Goal: Information Seeking & Learning: Learn about a topic

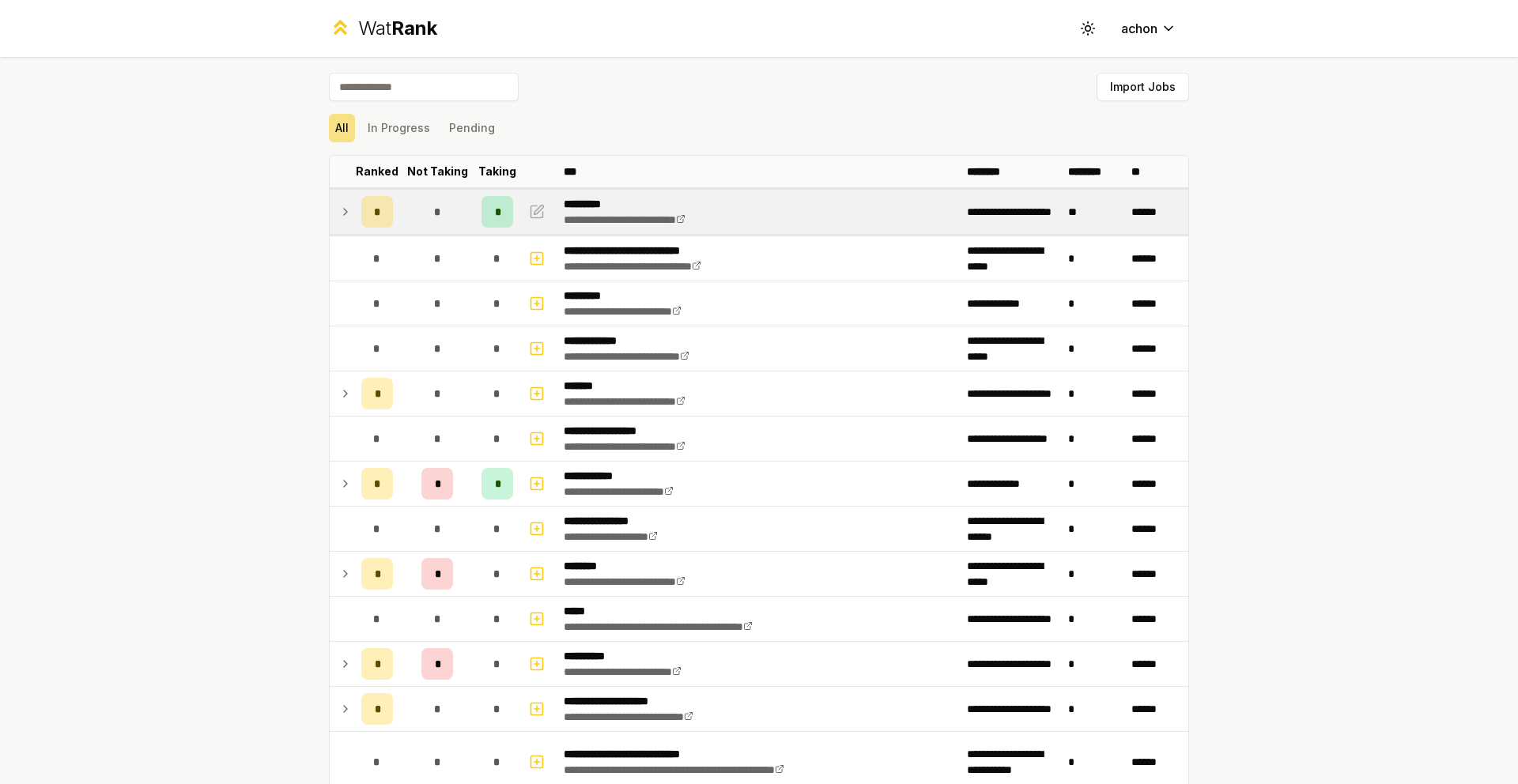
click at [347, 208] on td at bounding box center [343, 212] width 26 height 44
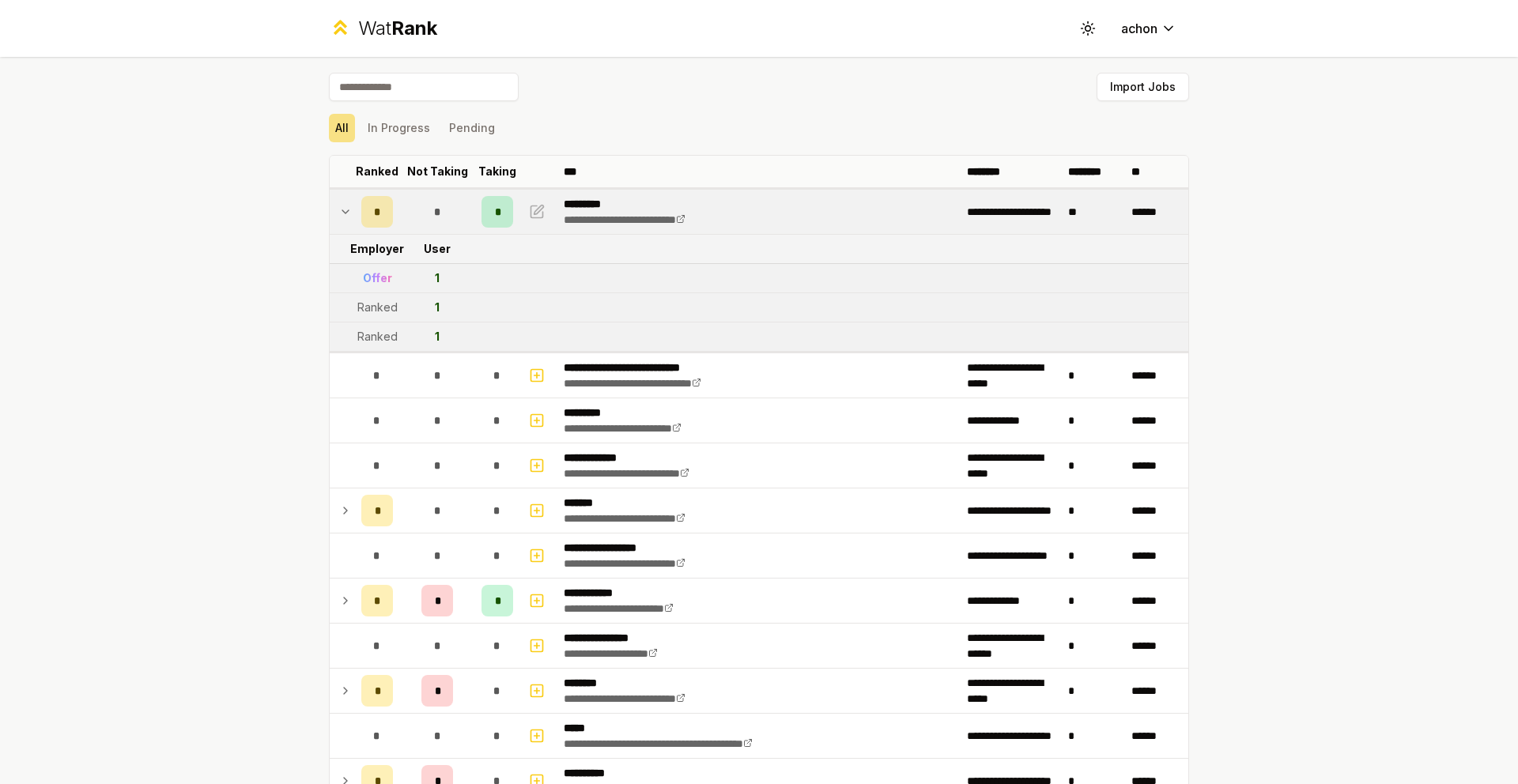
click at [343, 211] on icon at bounding box center [345, 212] width 6 height 3
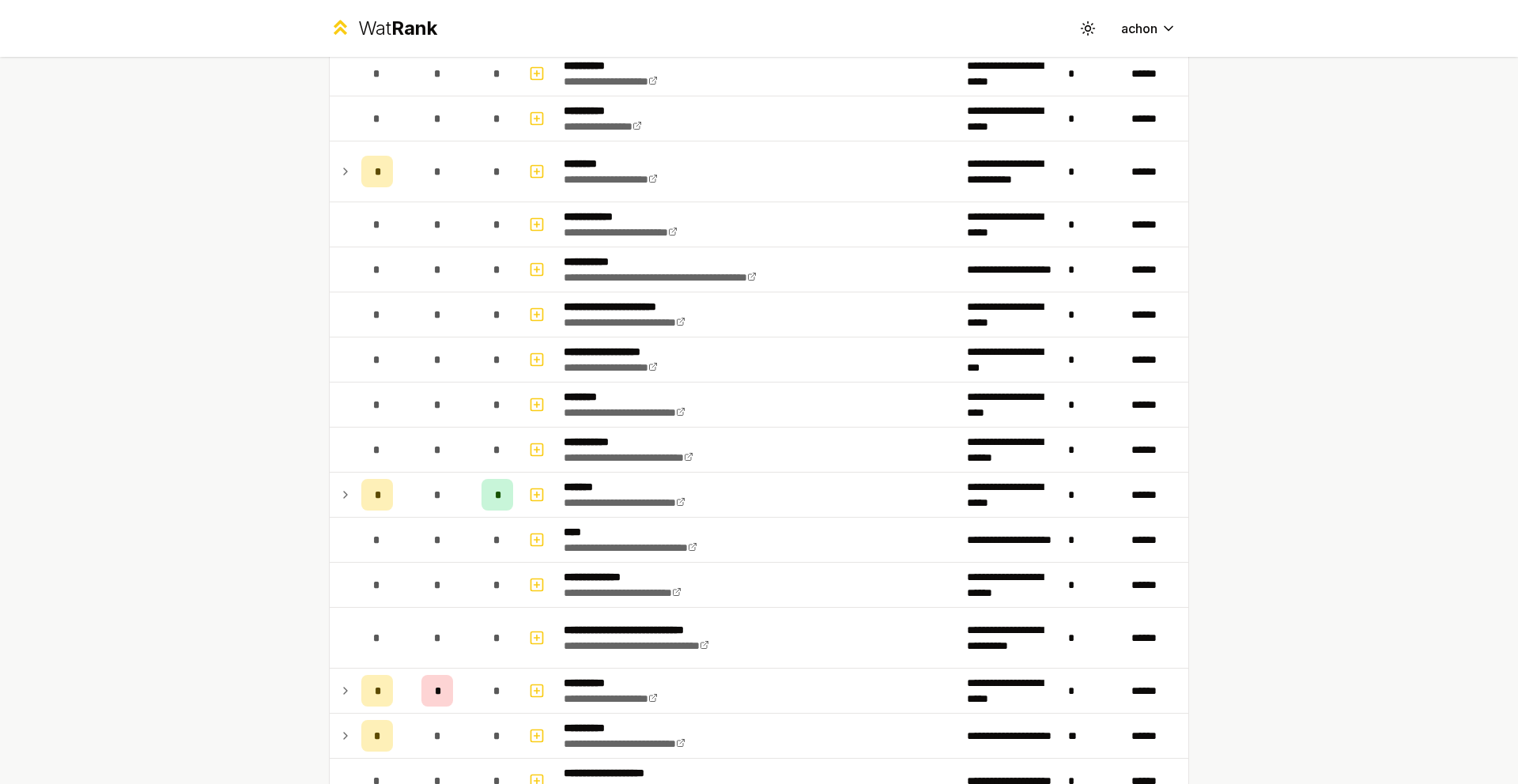
scroll to position [1594, 0]
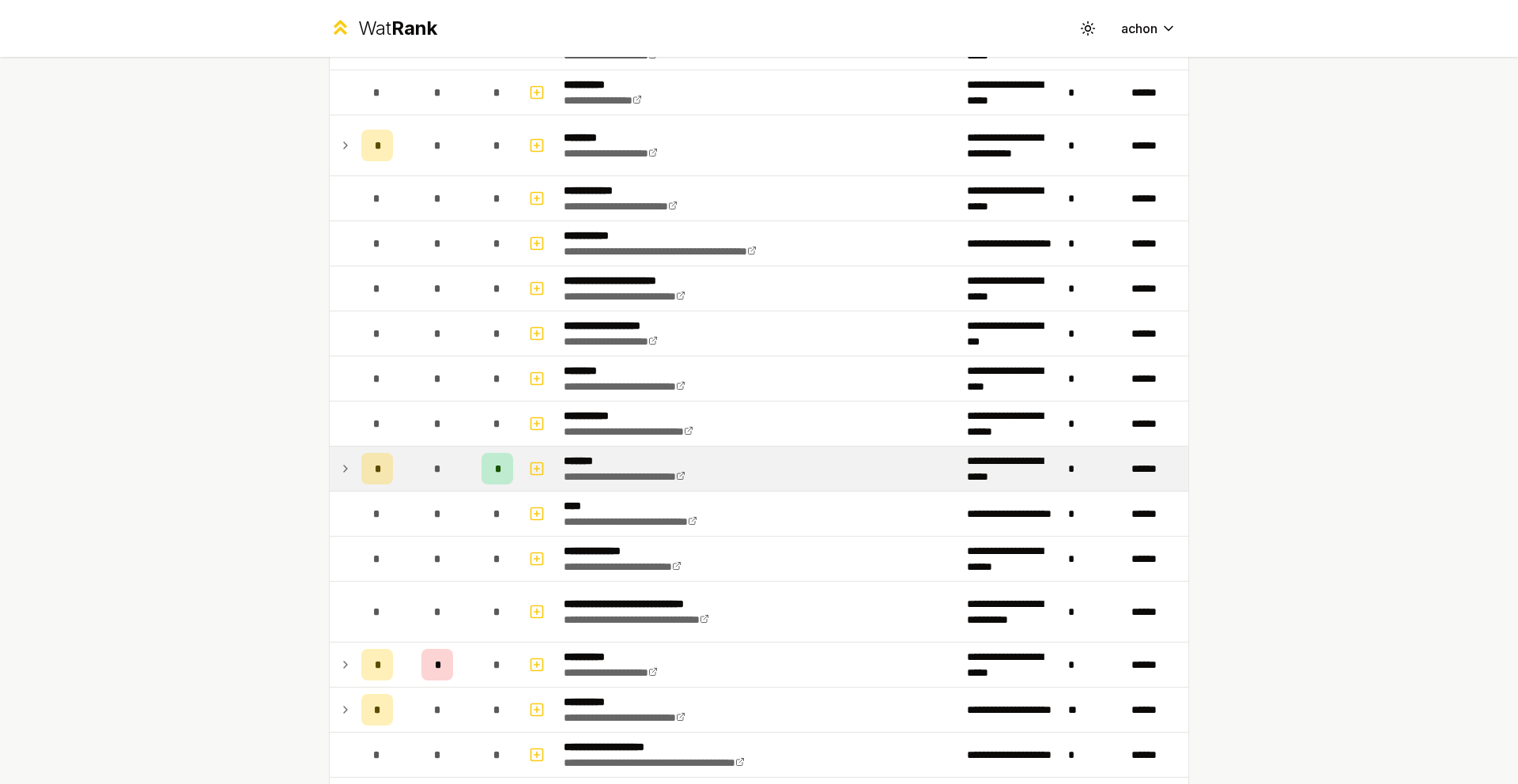
click at [339, 459] on icon at bounding box center [345, 469] width 13 height 19
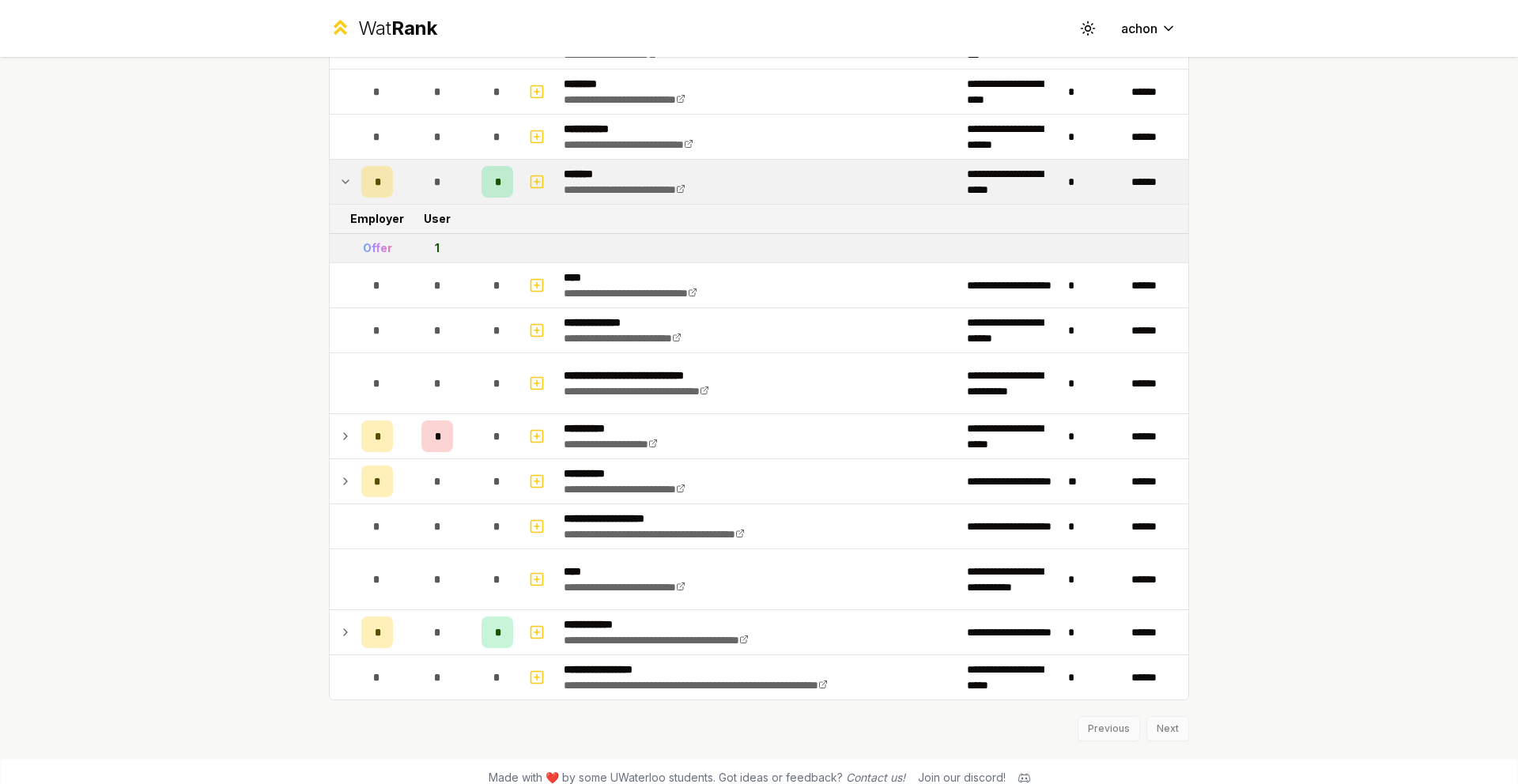
scroll to position [1888, 0]
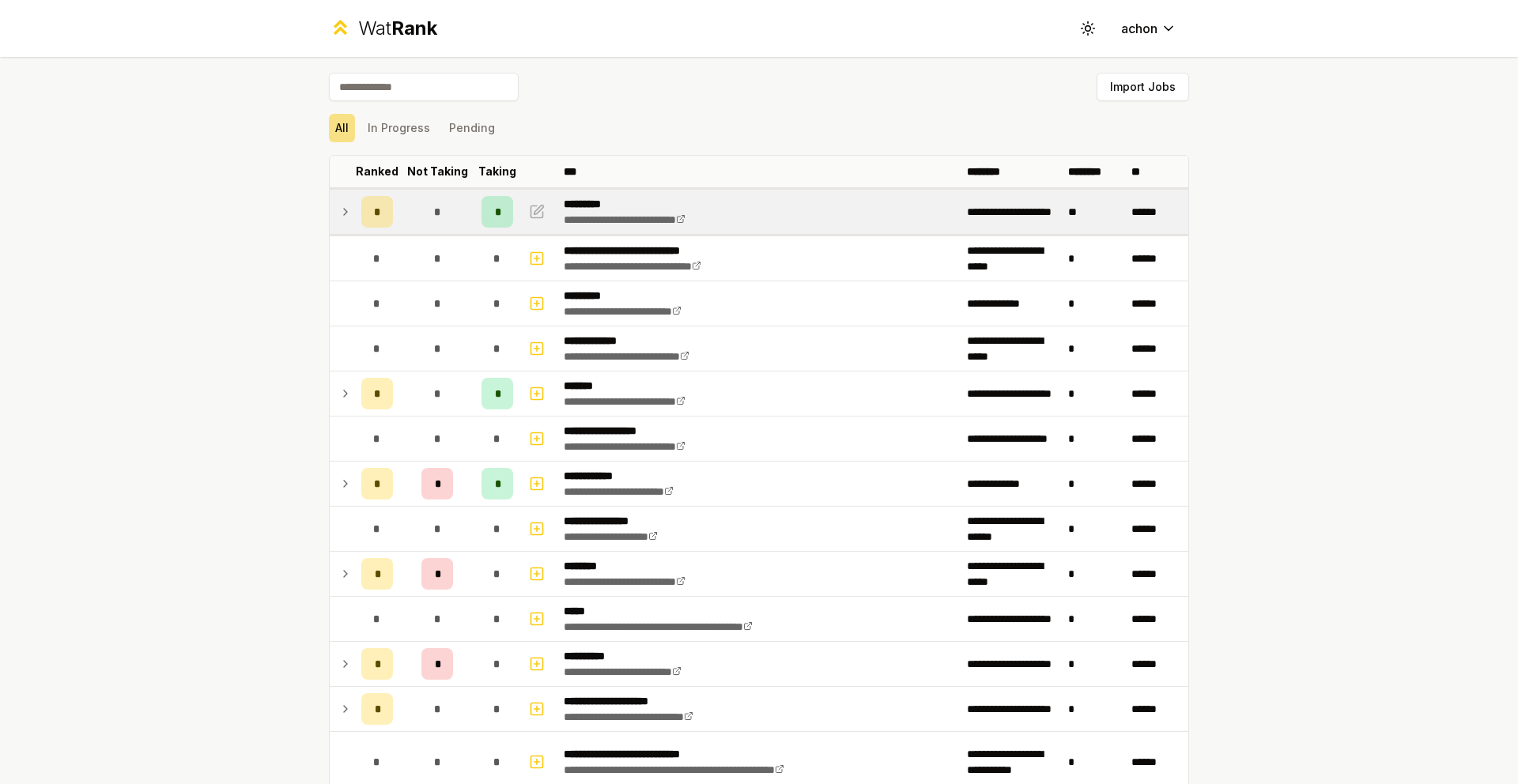
click at [361, 212] on div "*" at bounding box center [377, 211] width 32 height 32
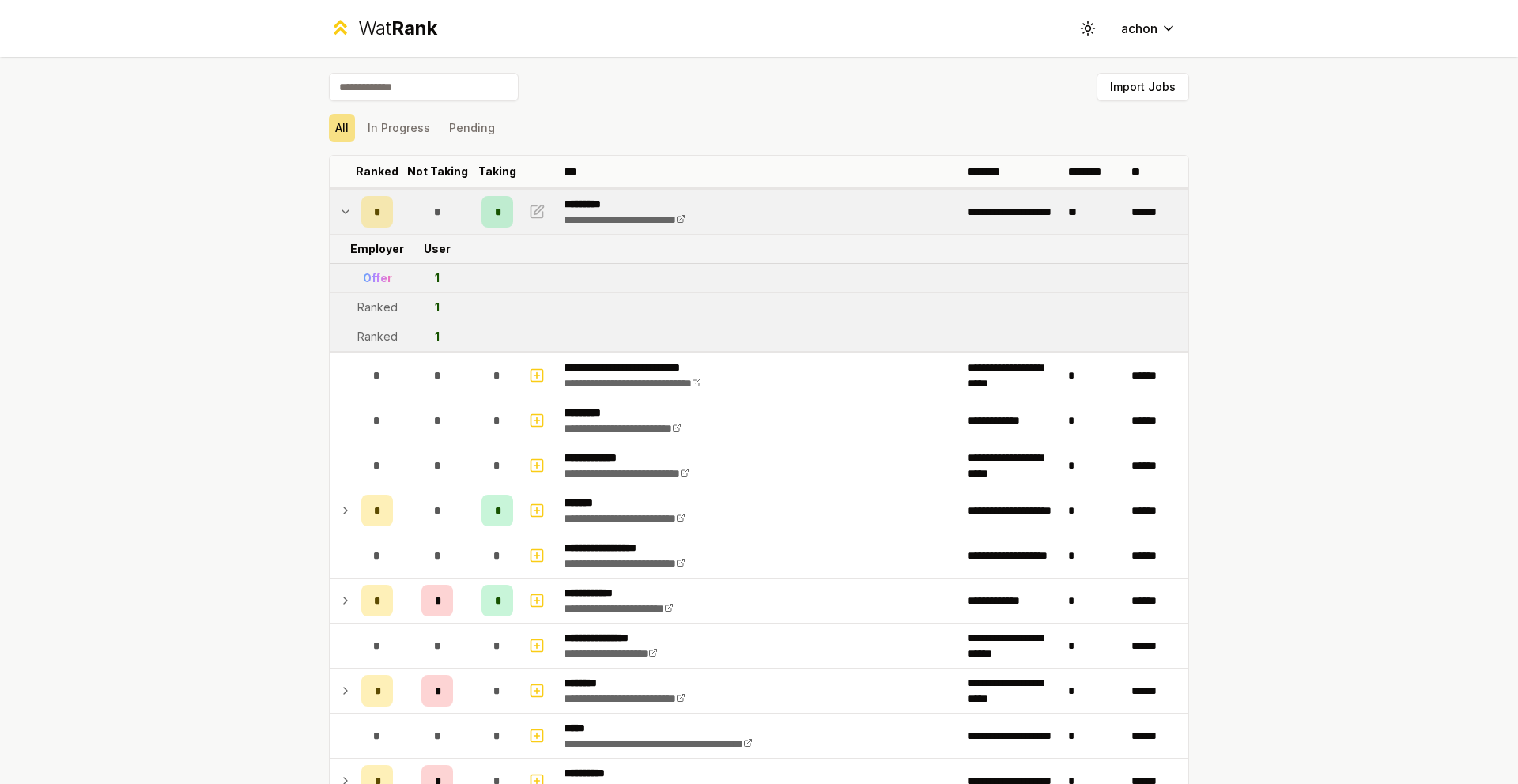
click at [355, 210] on td "*" at bounding box center [377, 212] width 44 height 44
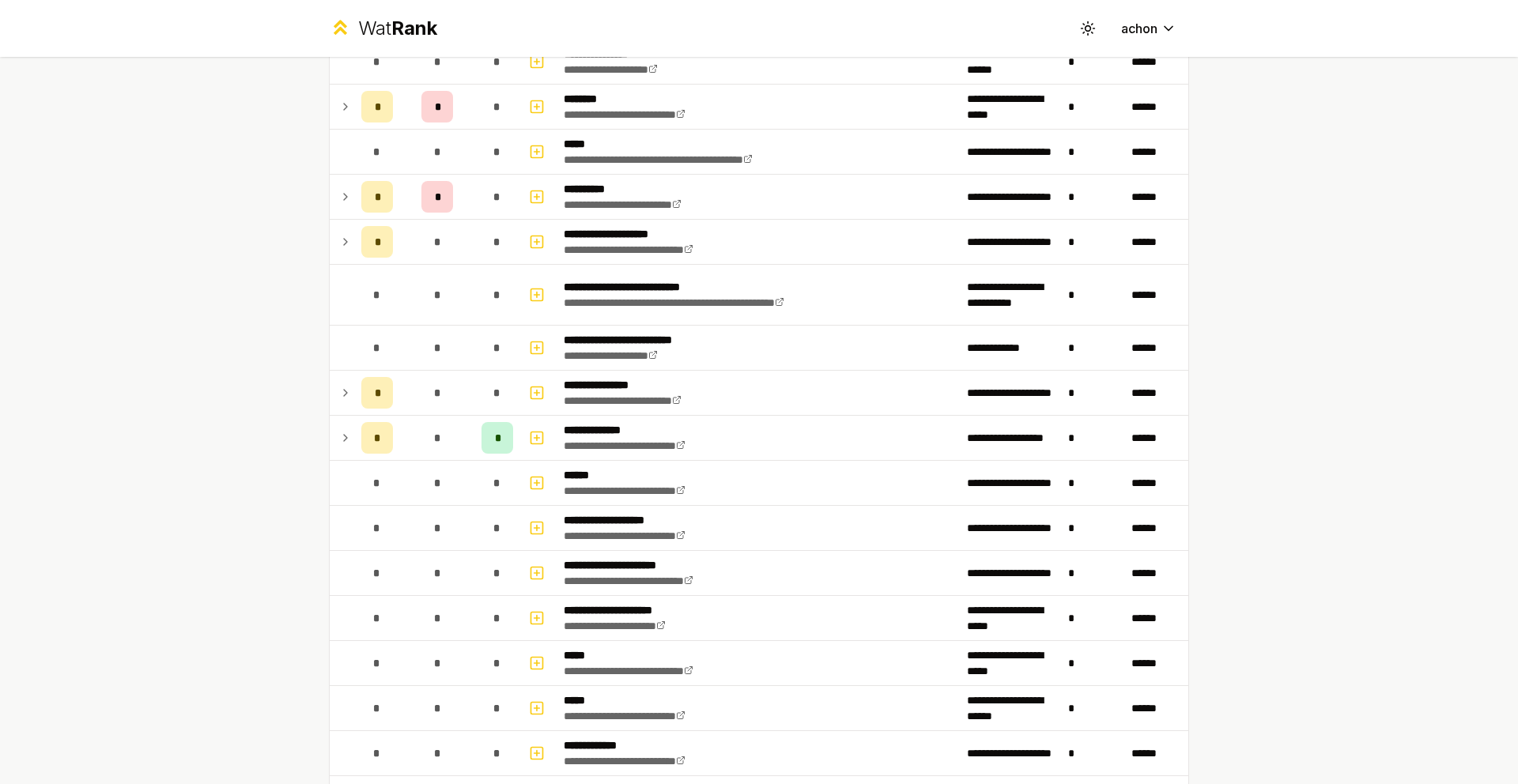
scroll to position [527, 0]
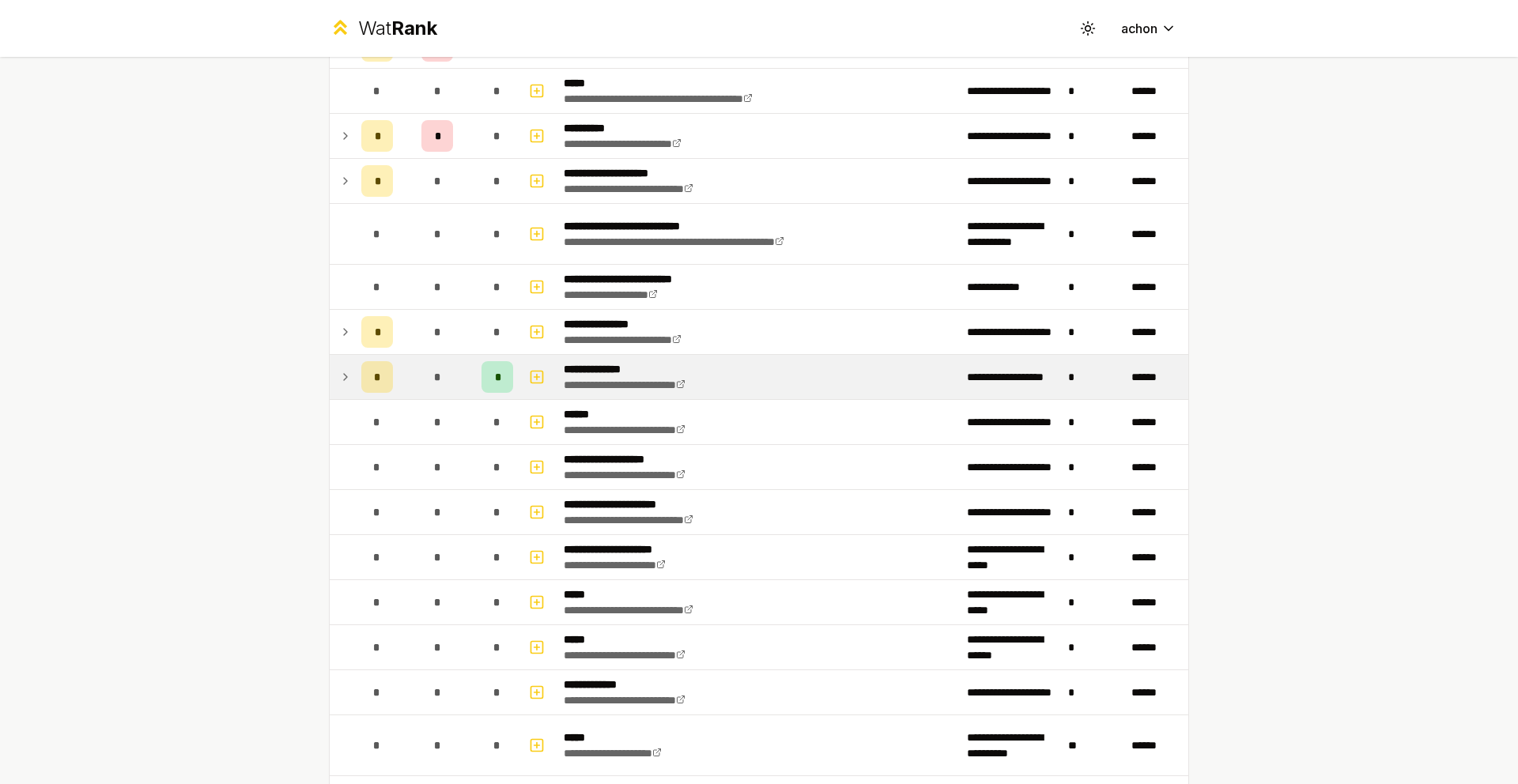
click at [332, 379] on td at bounding box center [343, 377] width 26 height 44
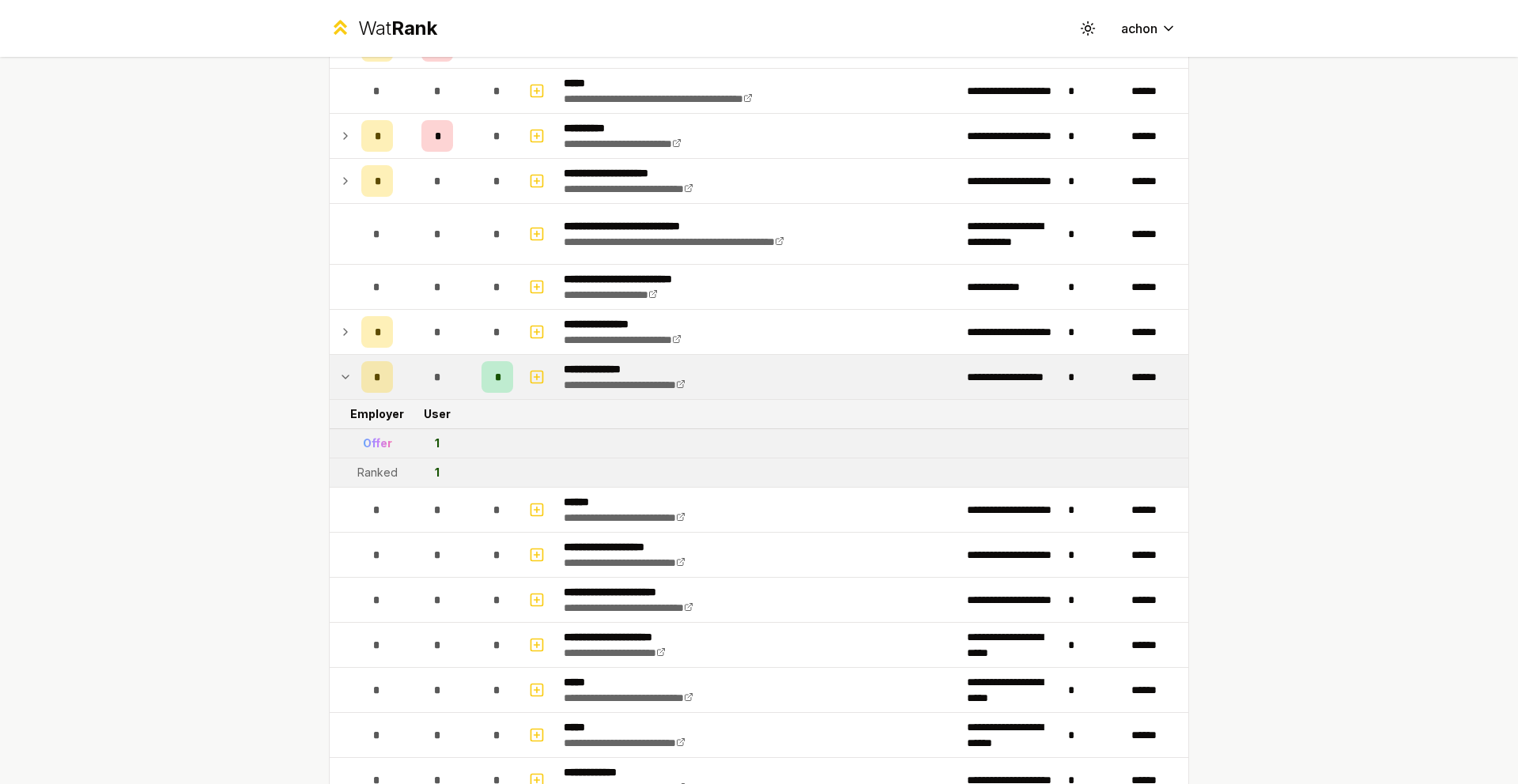
click at [339, 376] on icon at bounding box center [345, 377] width 13 height 19
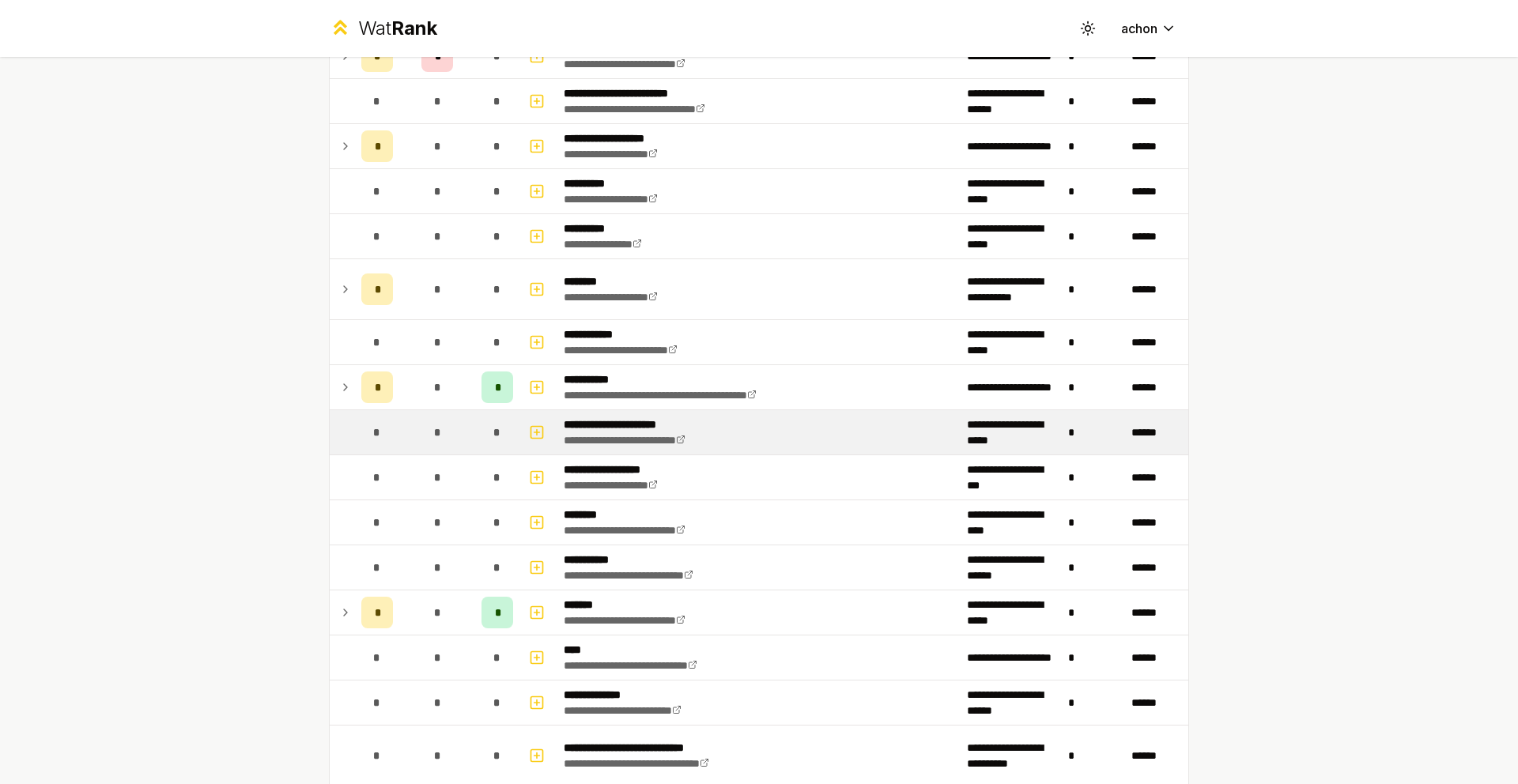
scroll to position [1506, 0]
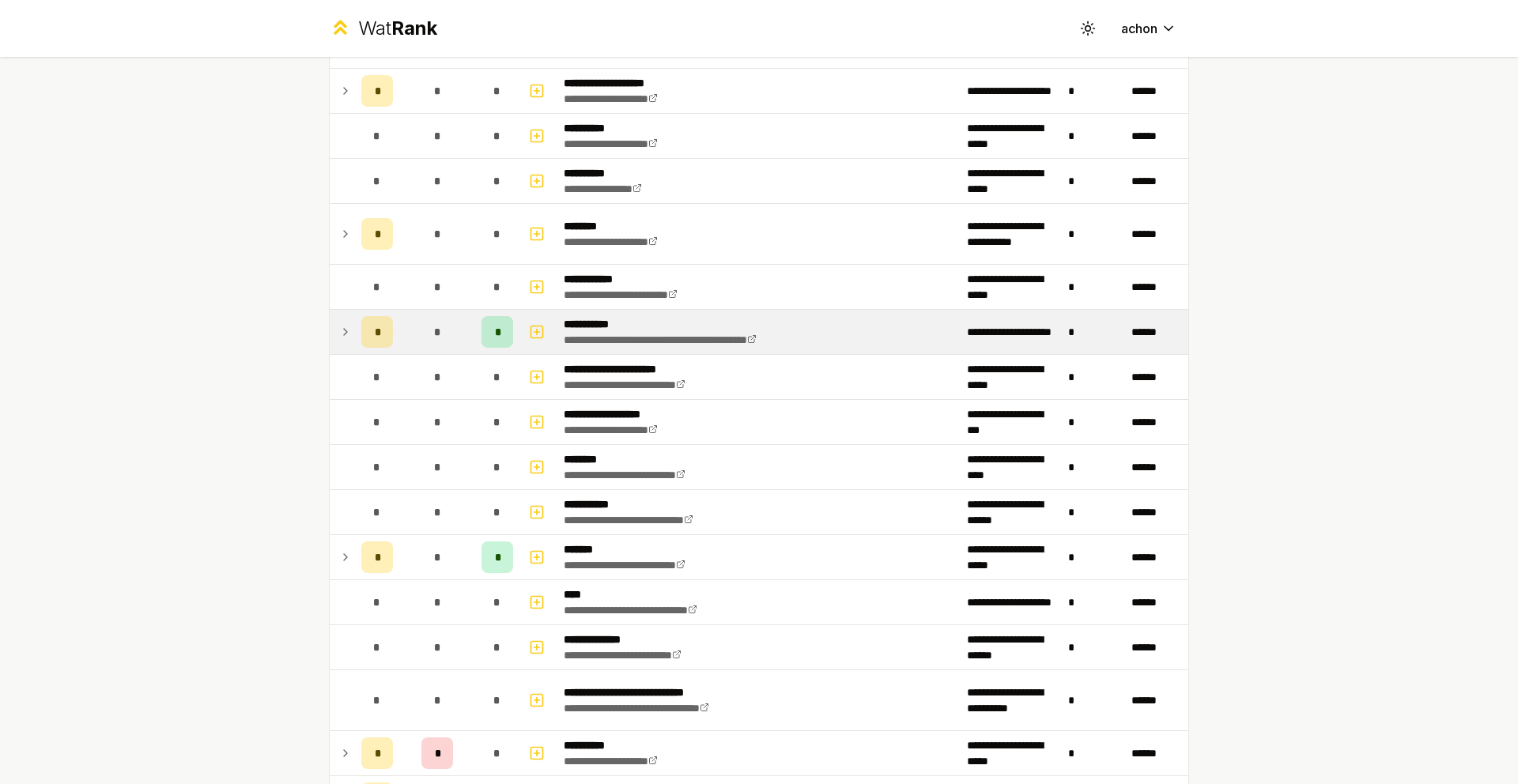
click at [339, 336] on icon at bounding box center [345, 331] width 13 height 19
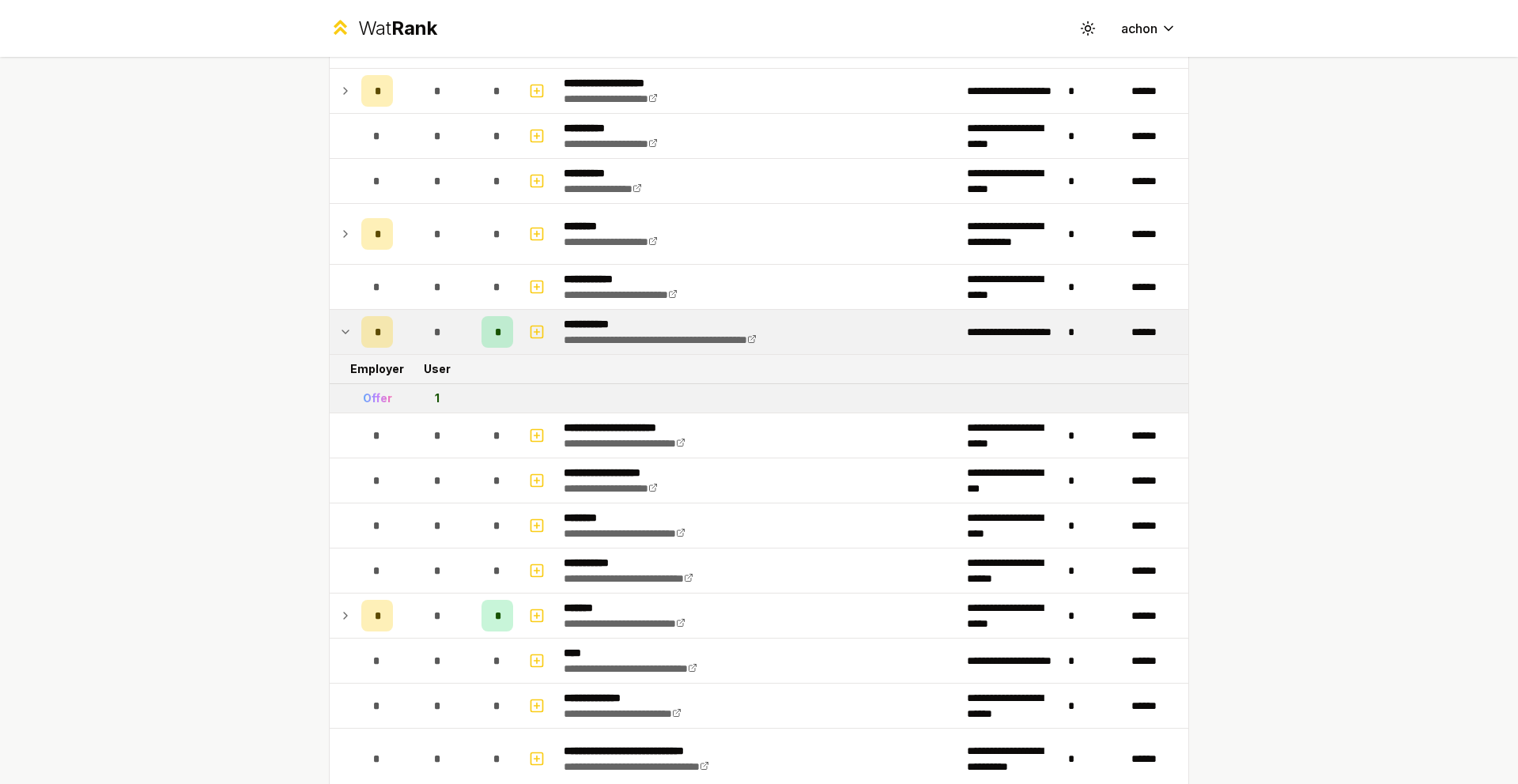
click at [339, 336] on icon at bounding box center [345, 331] width 13 height 19
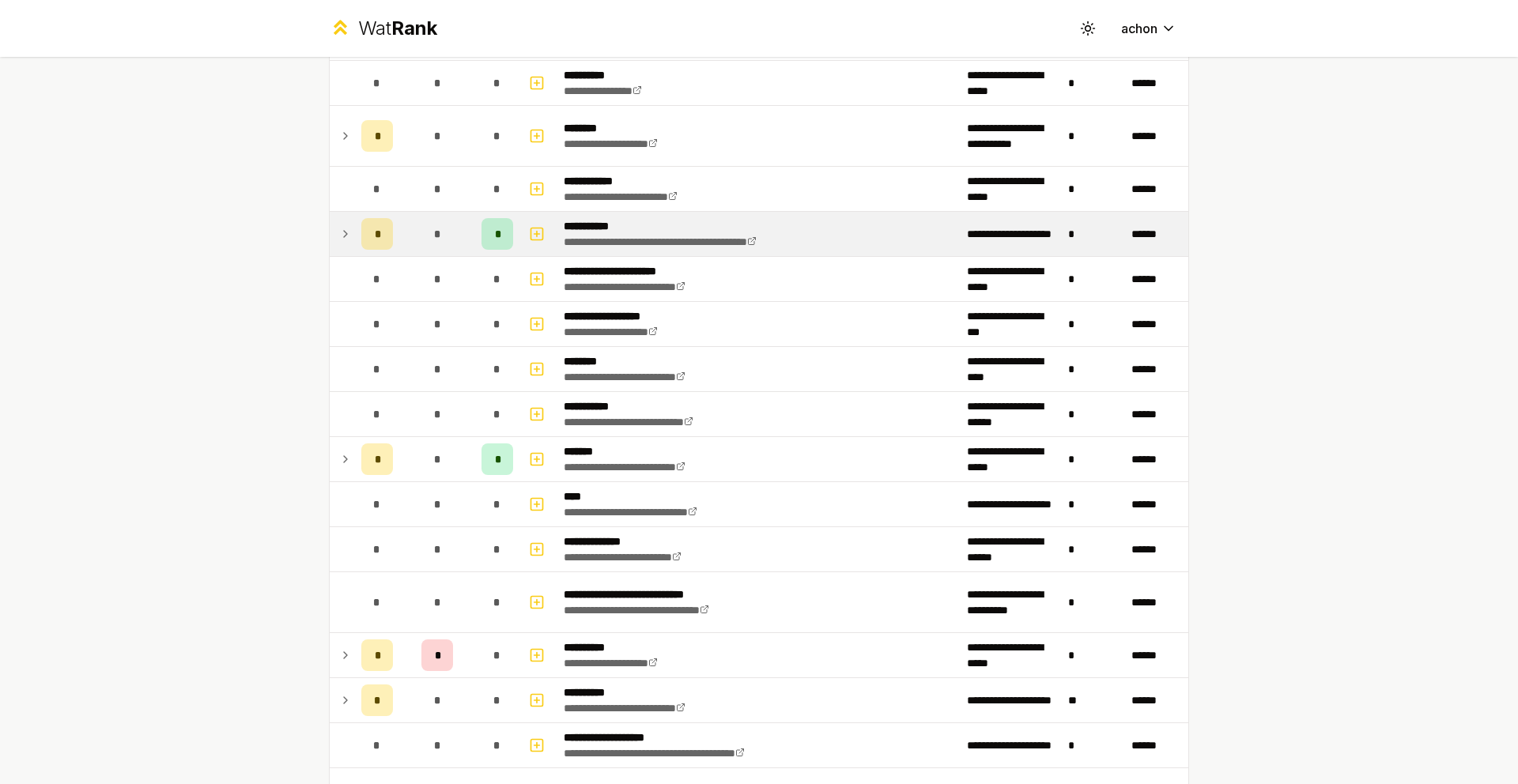
scroll to position [1630, 0]
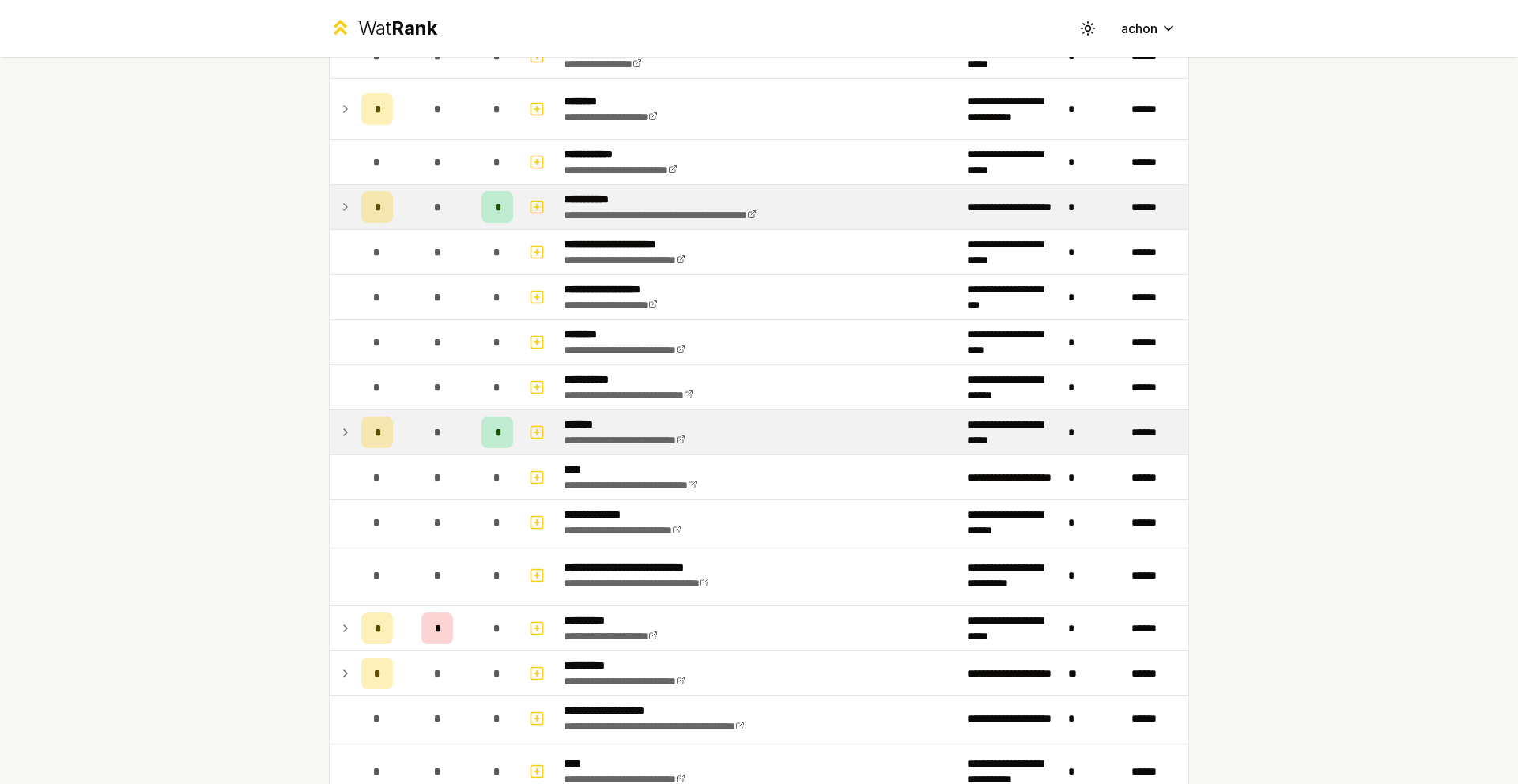
click at [339, 424] on icon at bounding box center [345, 432] width 13 height 19
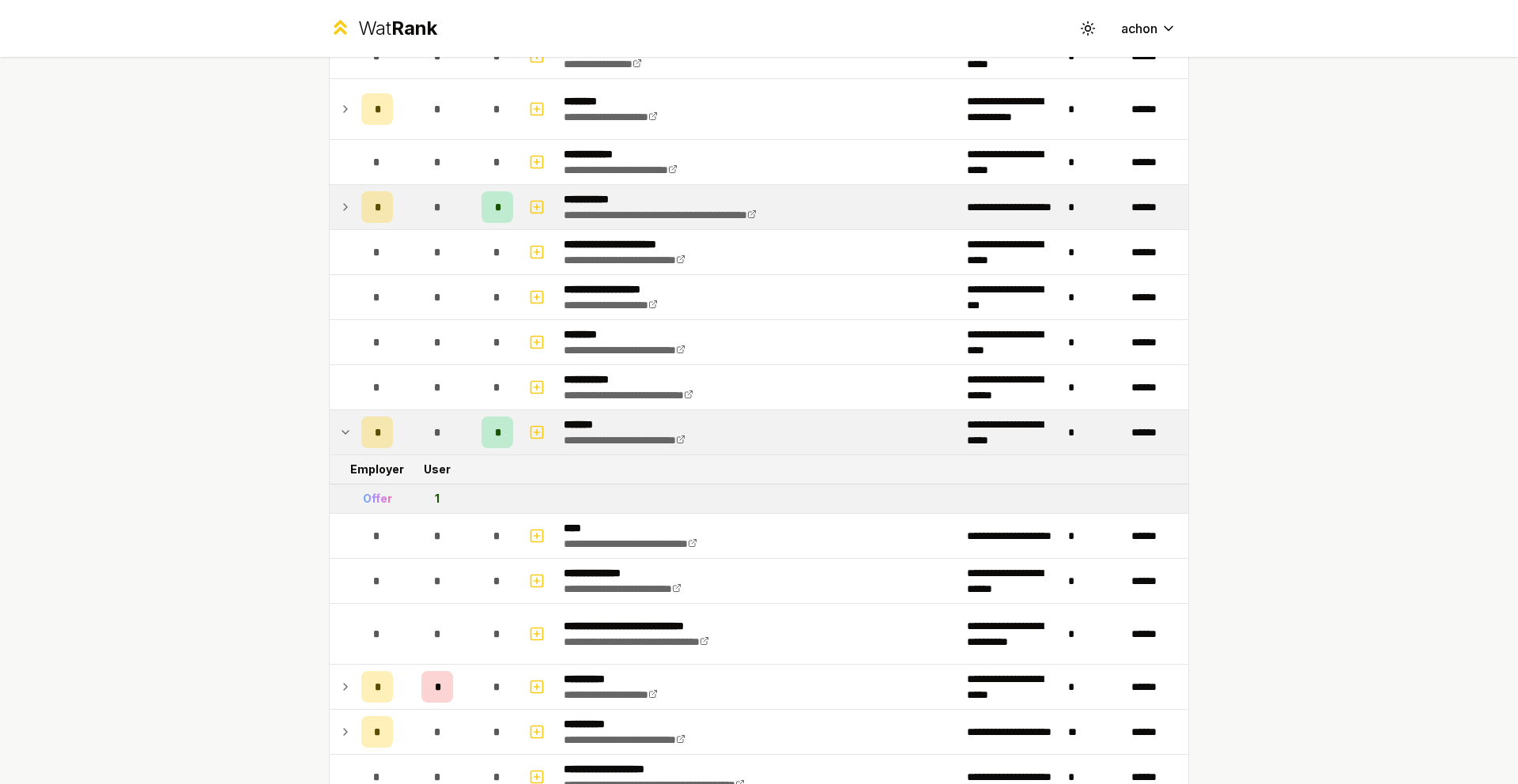
click at [339, 423] on icon at bounding box center [345, 432] width 13 height 19
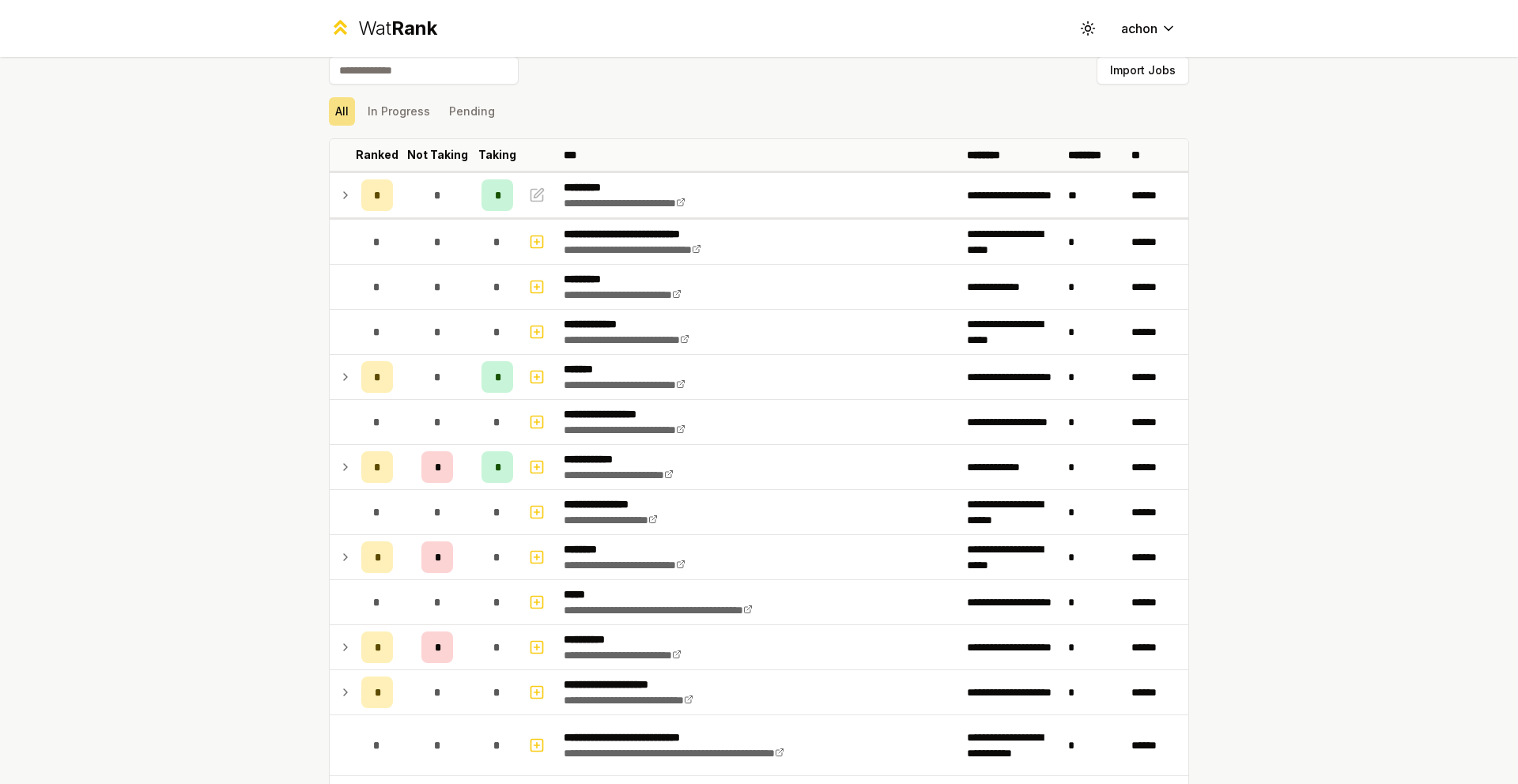
scroll to position [0, 0]
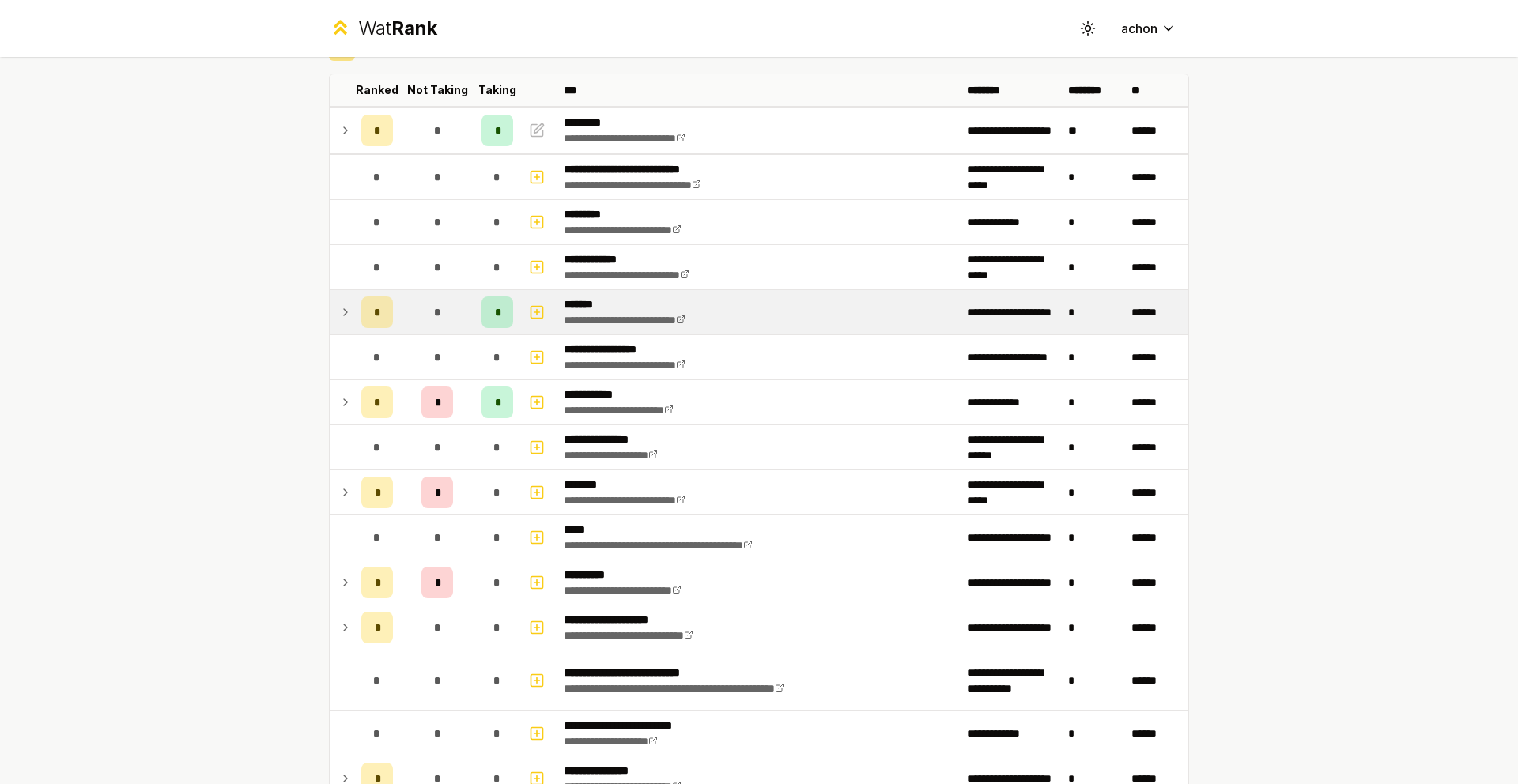
scroll to position [117, 0]
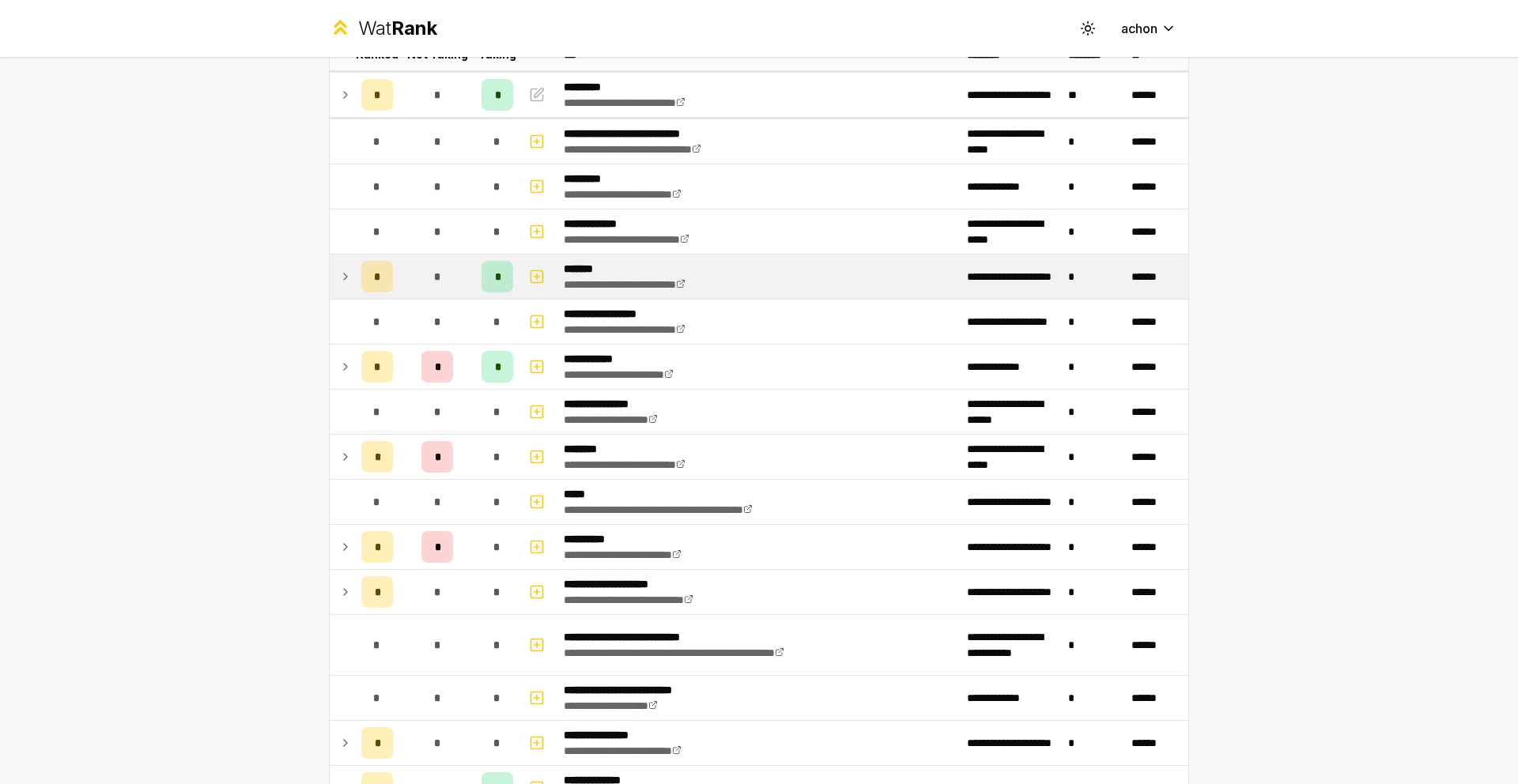
click at [343, 281] on icon at bounding box center [345, 276] width 13 height 19
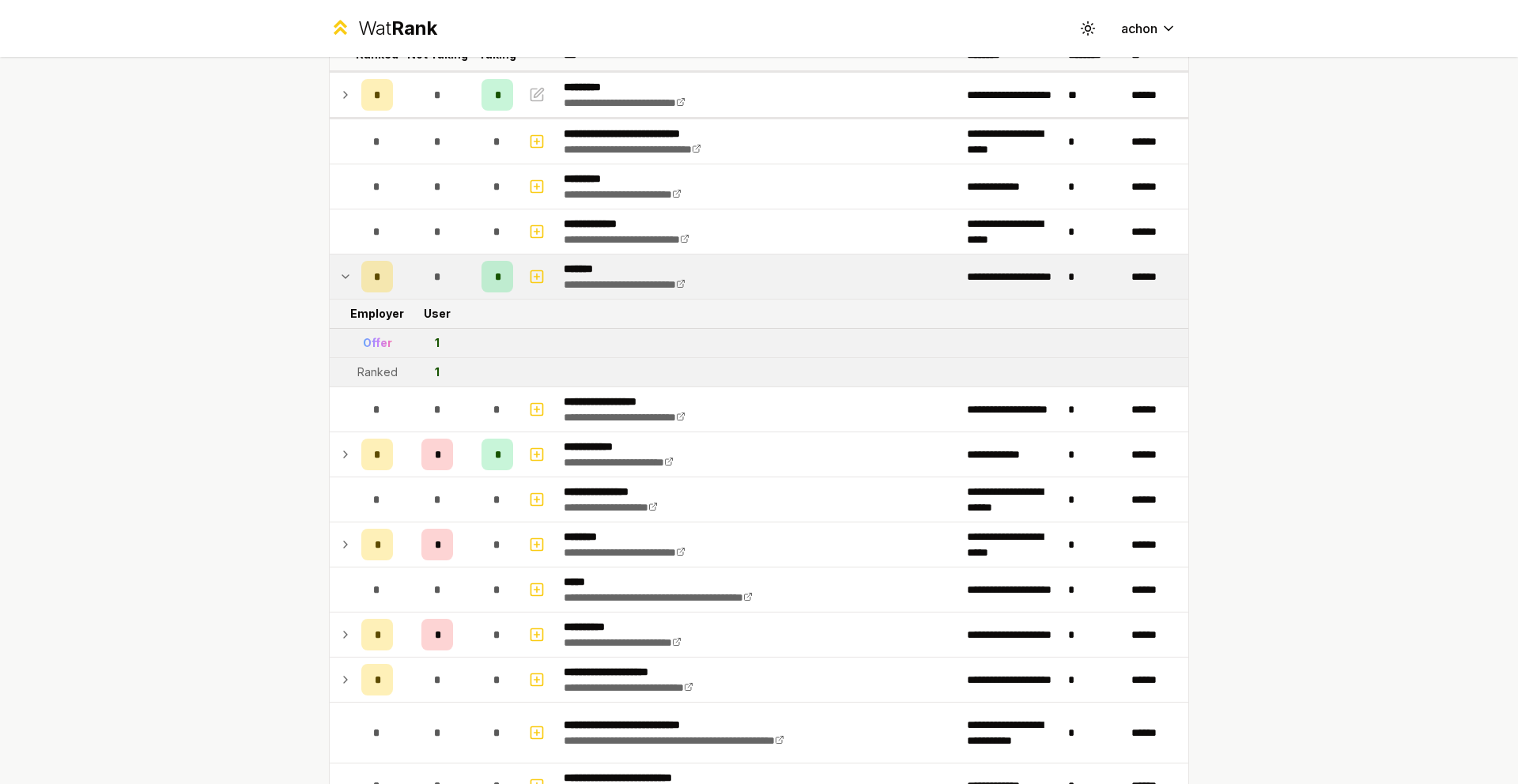
click at [342, 281] on icon at bounding box center [345, 276] width 13 height 19
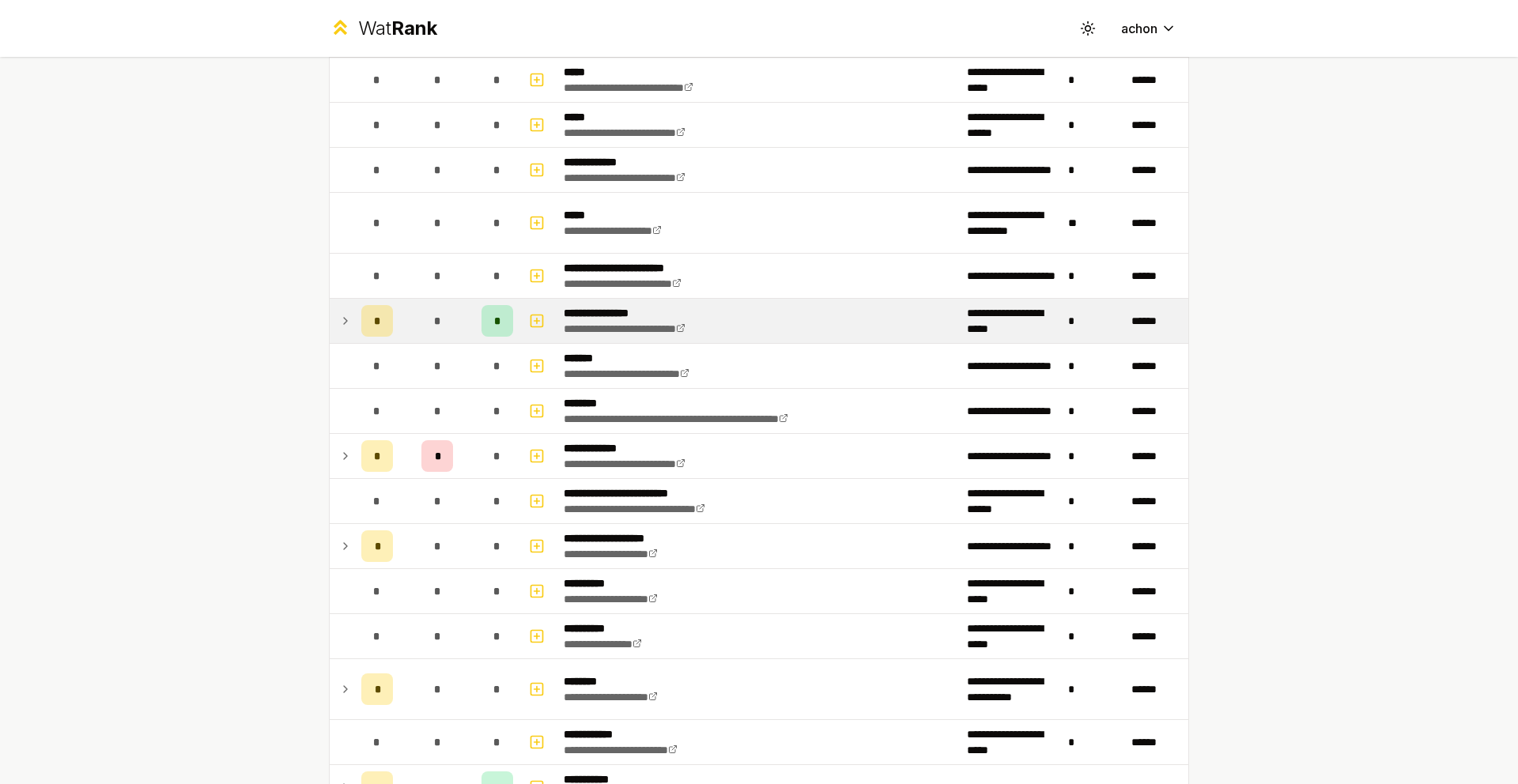
scroll to position [1083, 0]
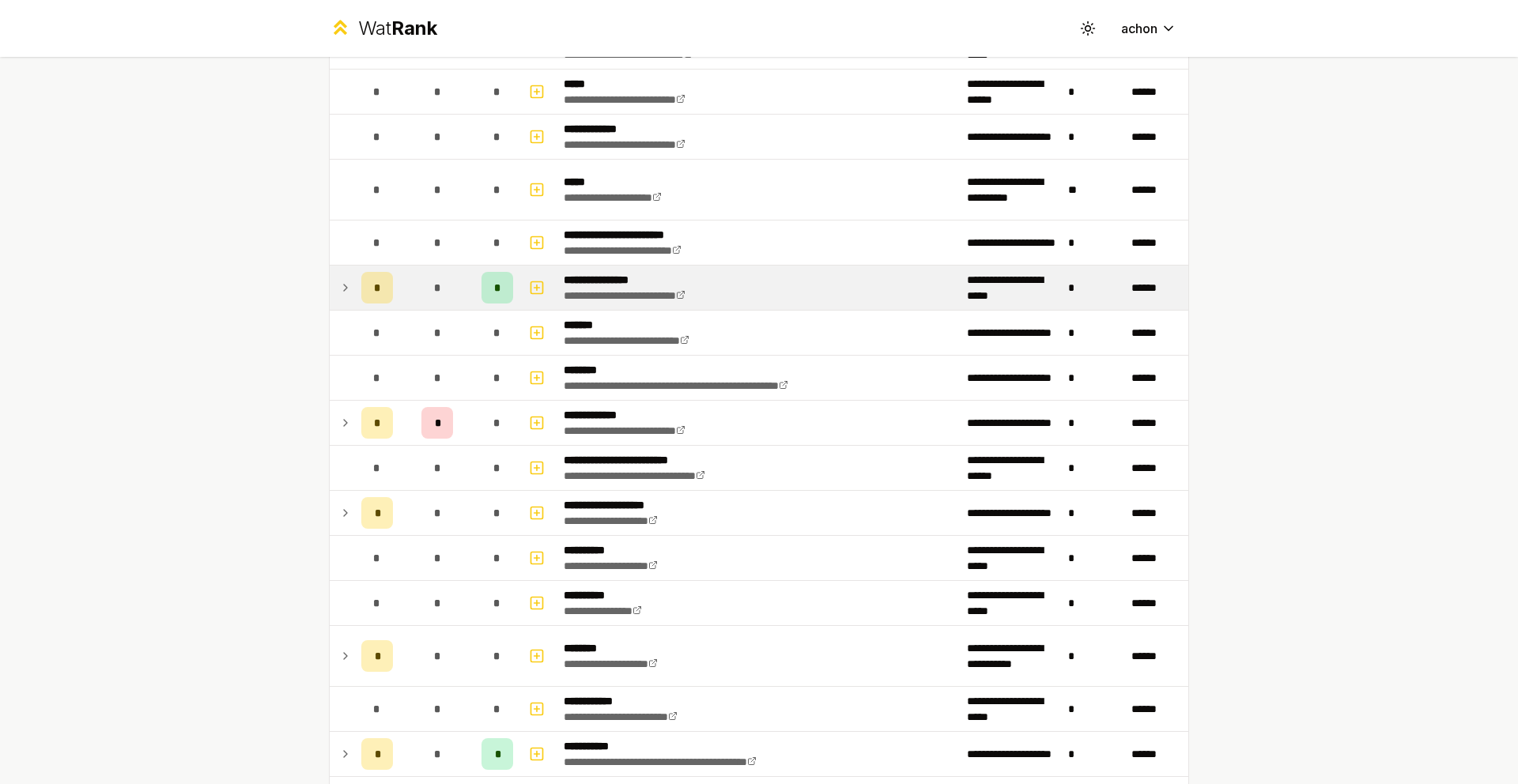
click at [355, 290] on td "*" at bounding box center [377, 288] width 44 height 44
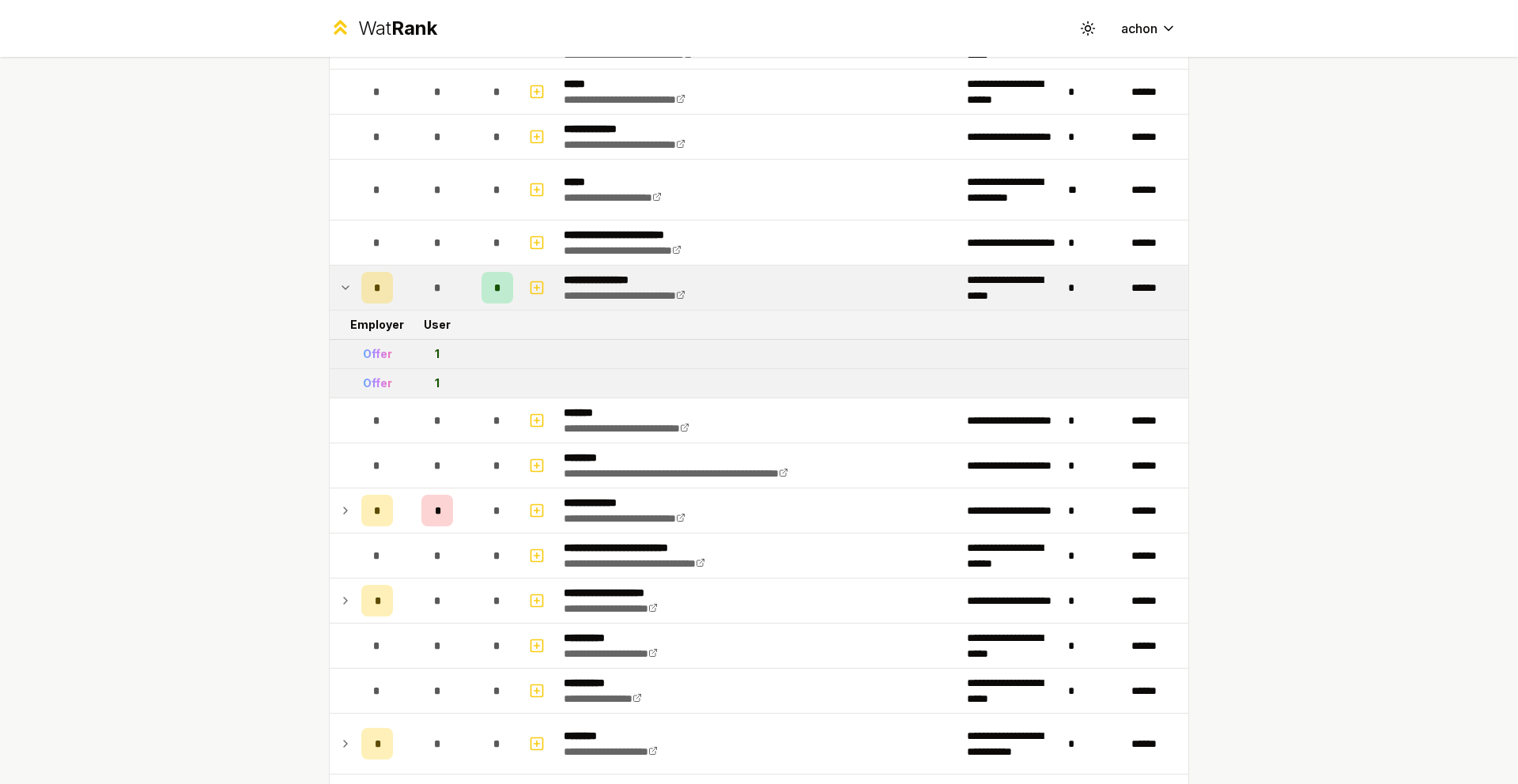
click at [355, 288] on td "*" at bounding box center [377, 288] width 44 height 44
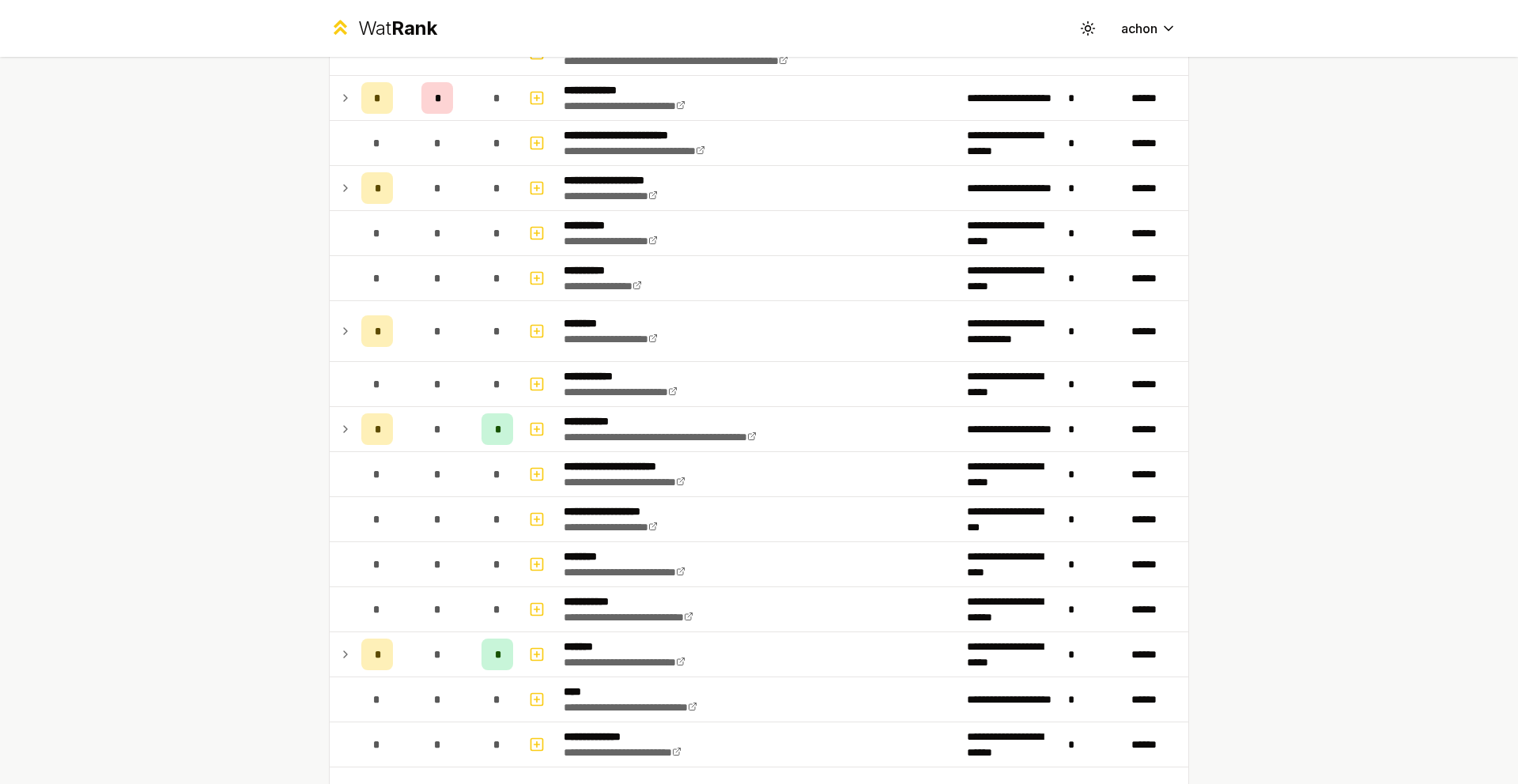
scroll to position [1461, 0]
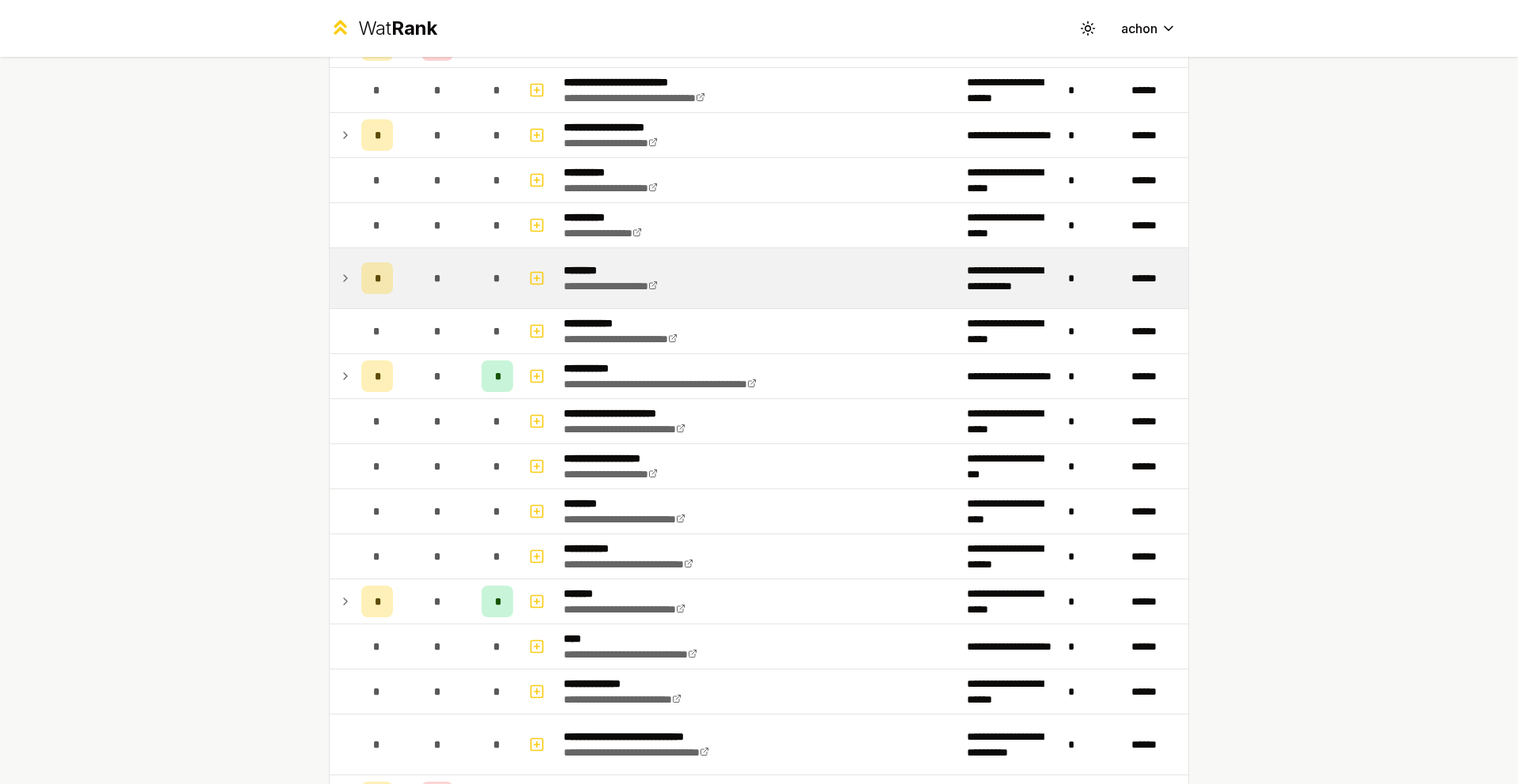
click at [339, 280] on icon at bounding box center [345, 278] width 13 height 19
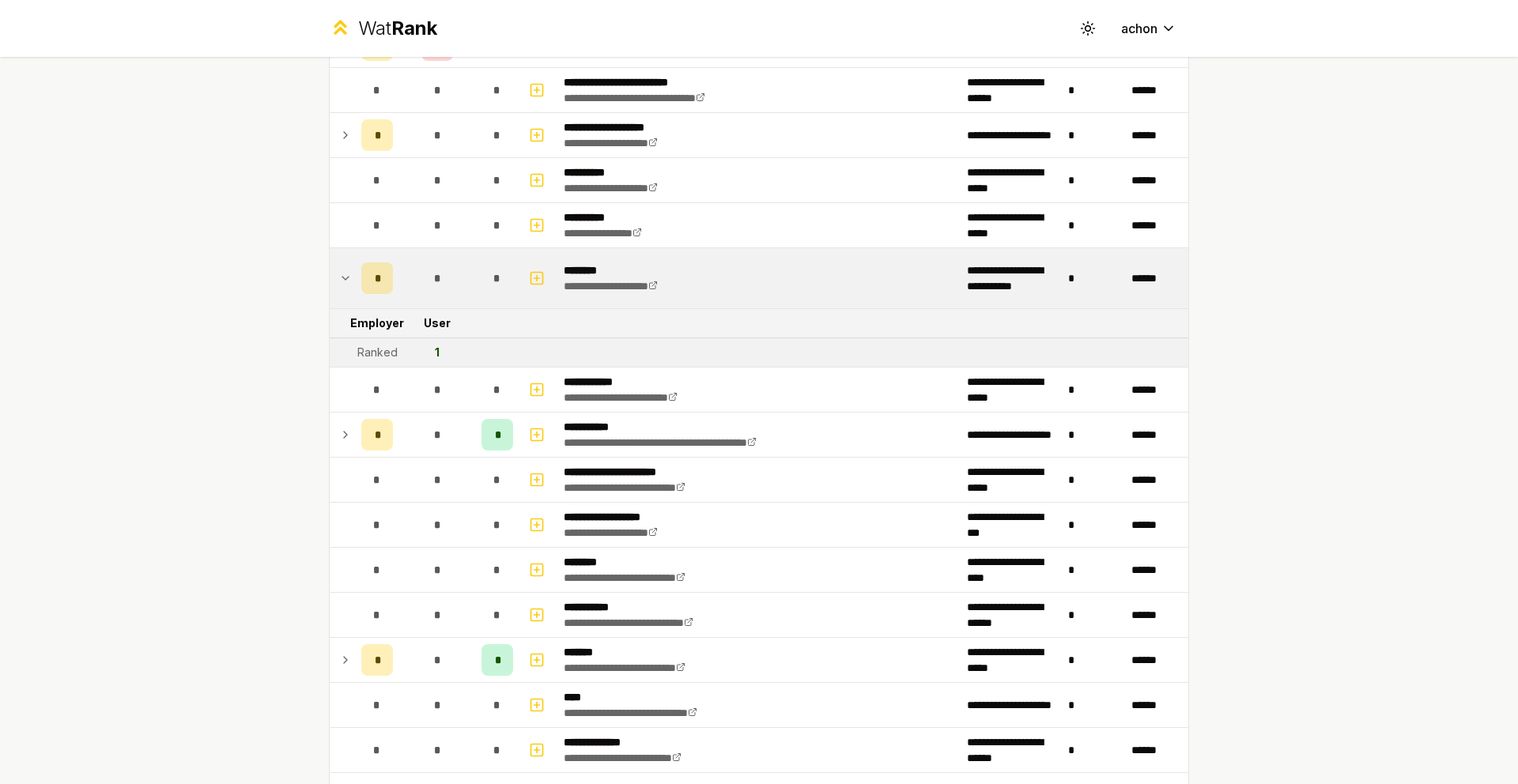
click at [339, 280] on icon at bounding box center [345, 278] width 13 height 19
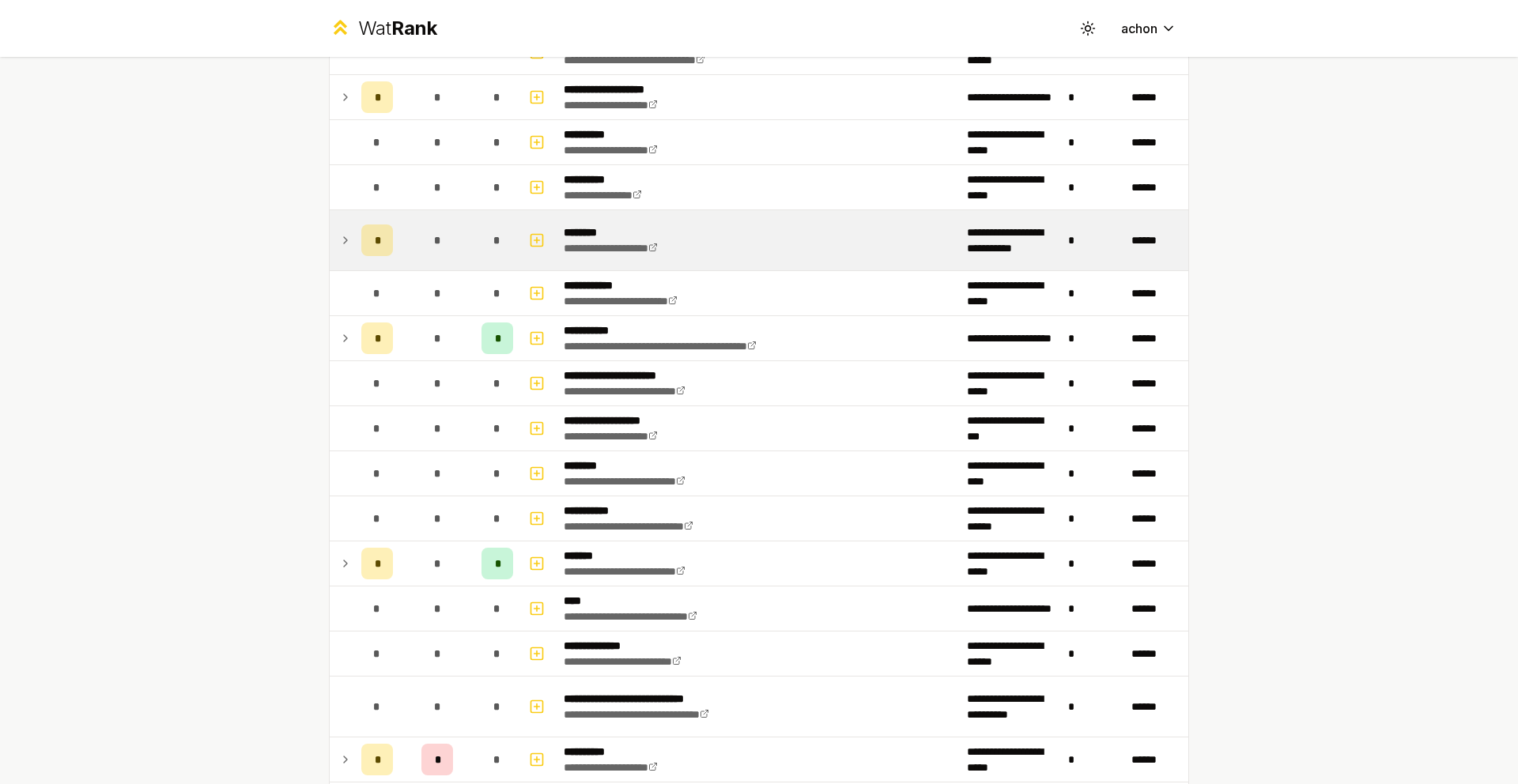
scroll to position [1836, 0]
